Goal: Task Accomplishment & Management: Complete application form

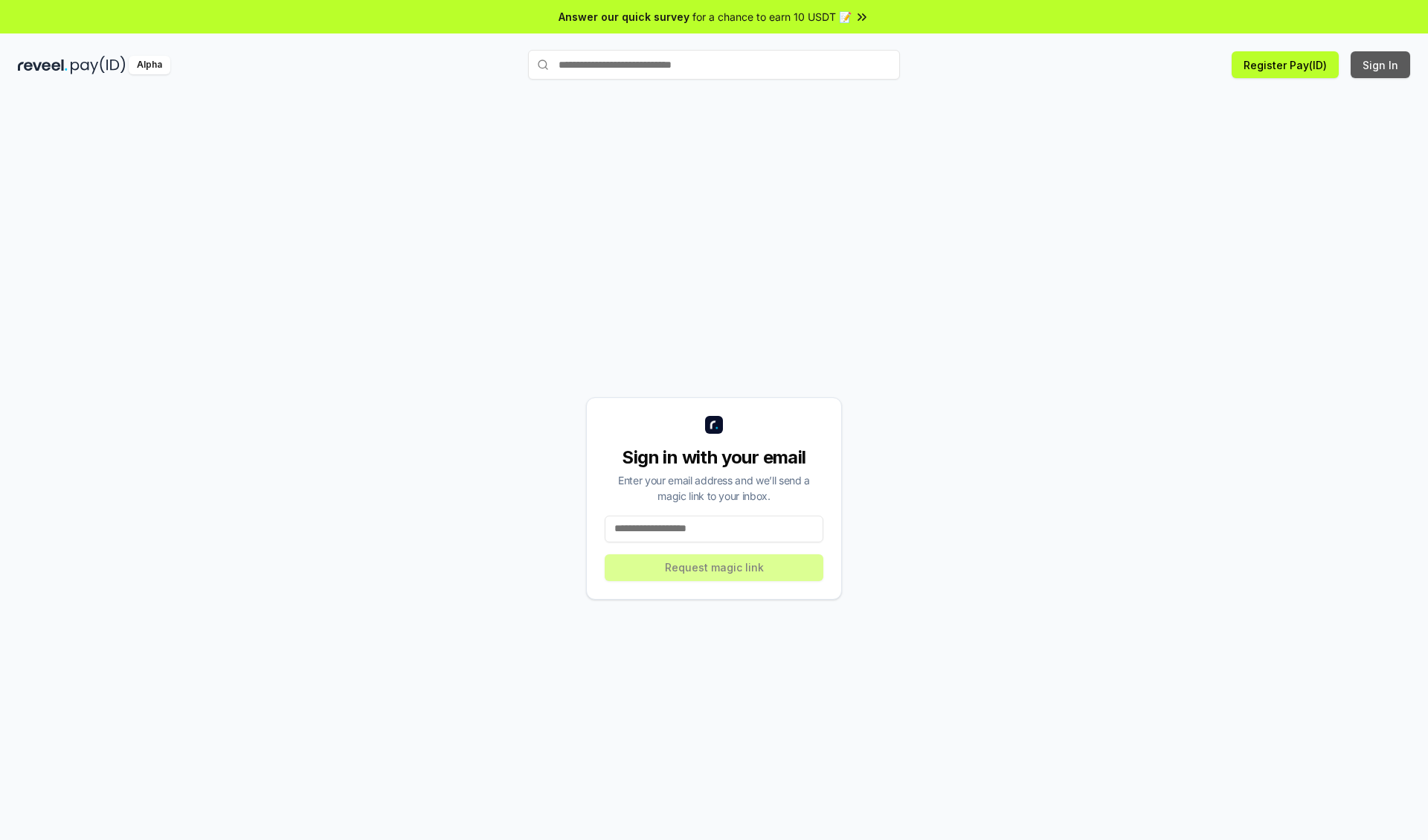
click at [1381, 65] on button "Sign In" at bounding box center [1381, 65] width 60 height 27
type input "**********"
click at [714, 567] on button "Request magic link" at bounding box center [713, 568] width 218 height 27
